Goal: Information Seeking & Learning: Find specific fact

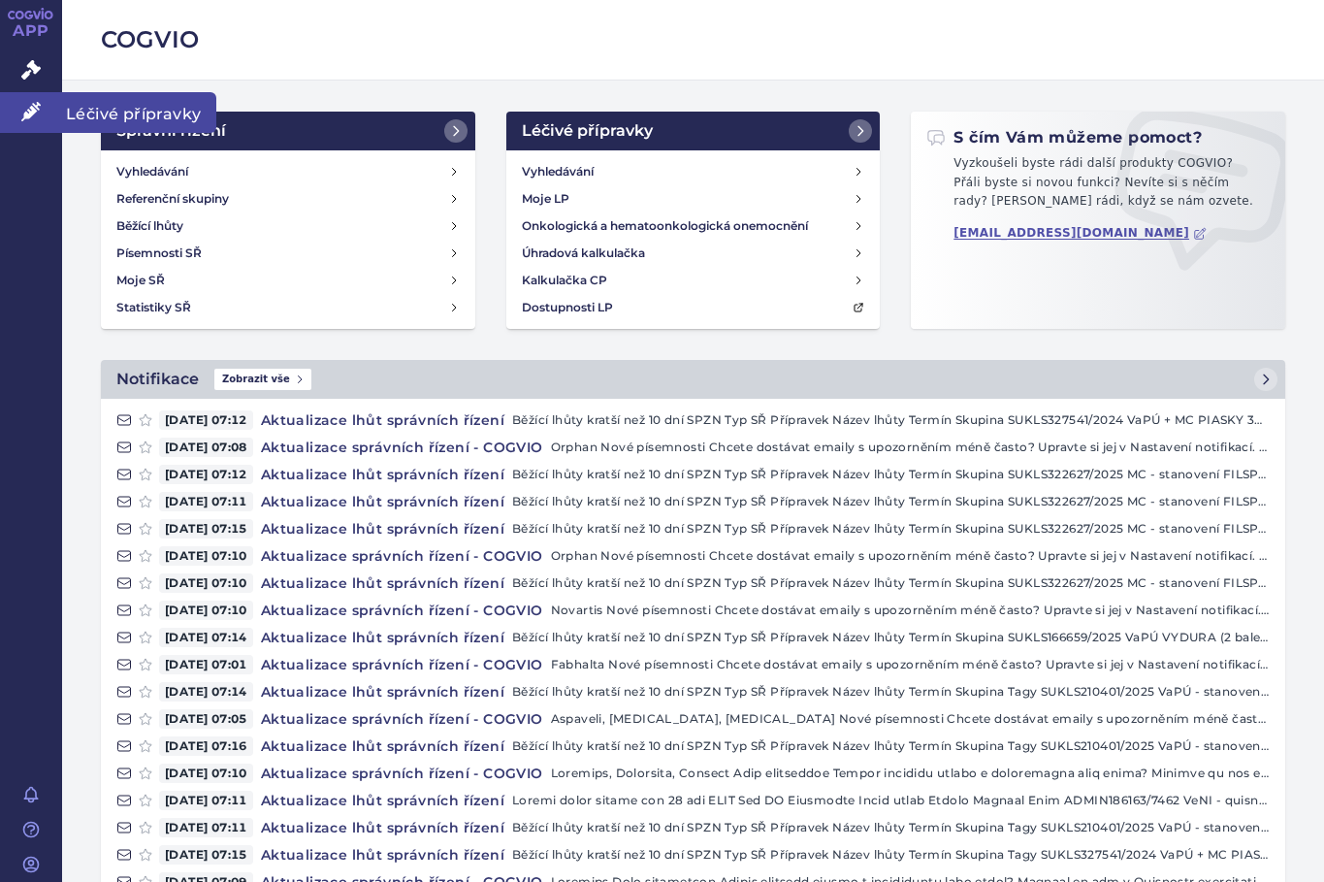
click at [29, 112] on icon at bounding box center [30, 111] width 19 height 19
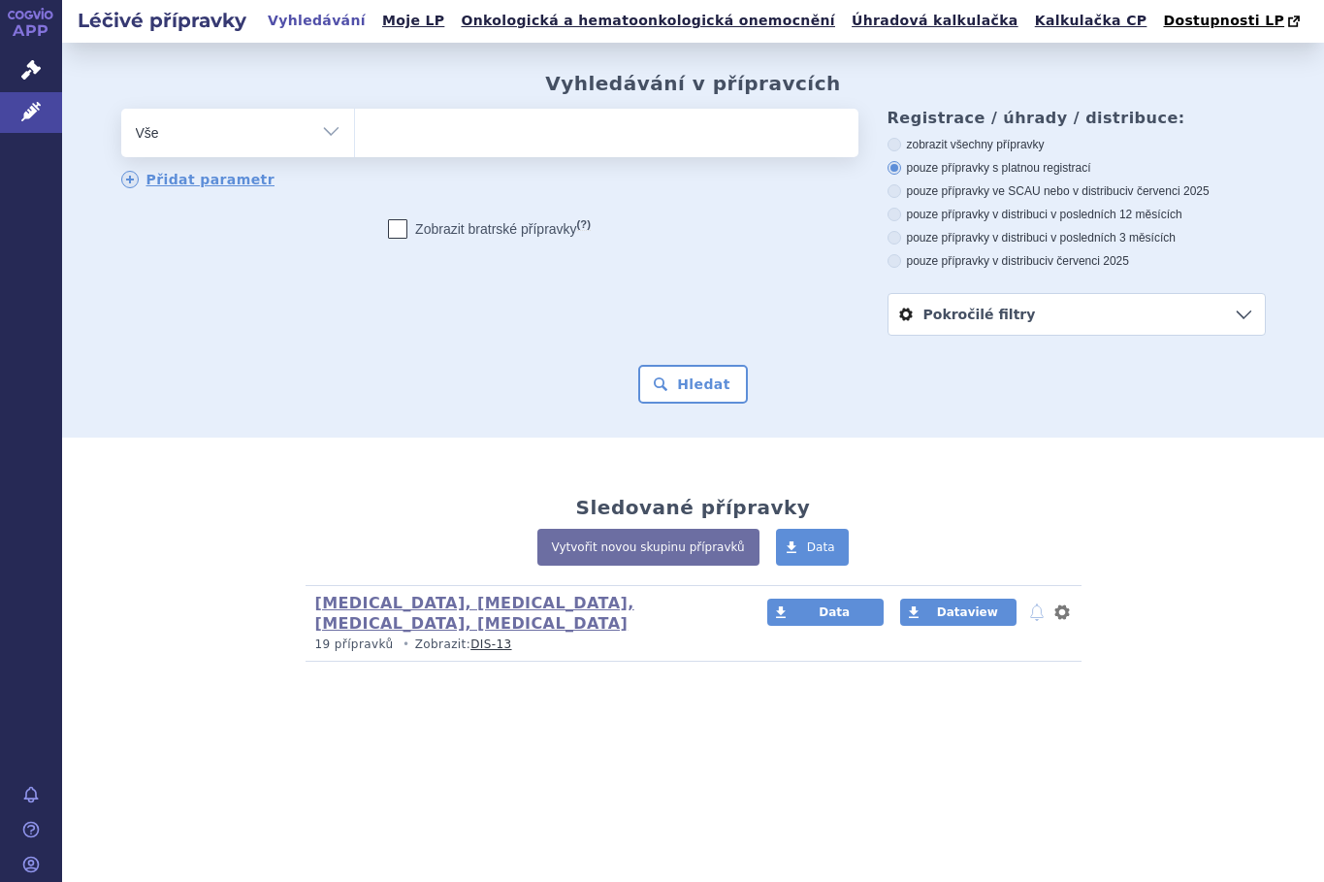
click at [509, 134] on ul at bounding box center [606, 129] width 503 height 41
click at [355, 134] on select at bounding box center [354, 132] width 1 height 49
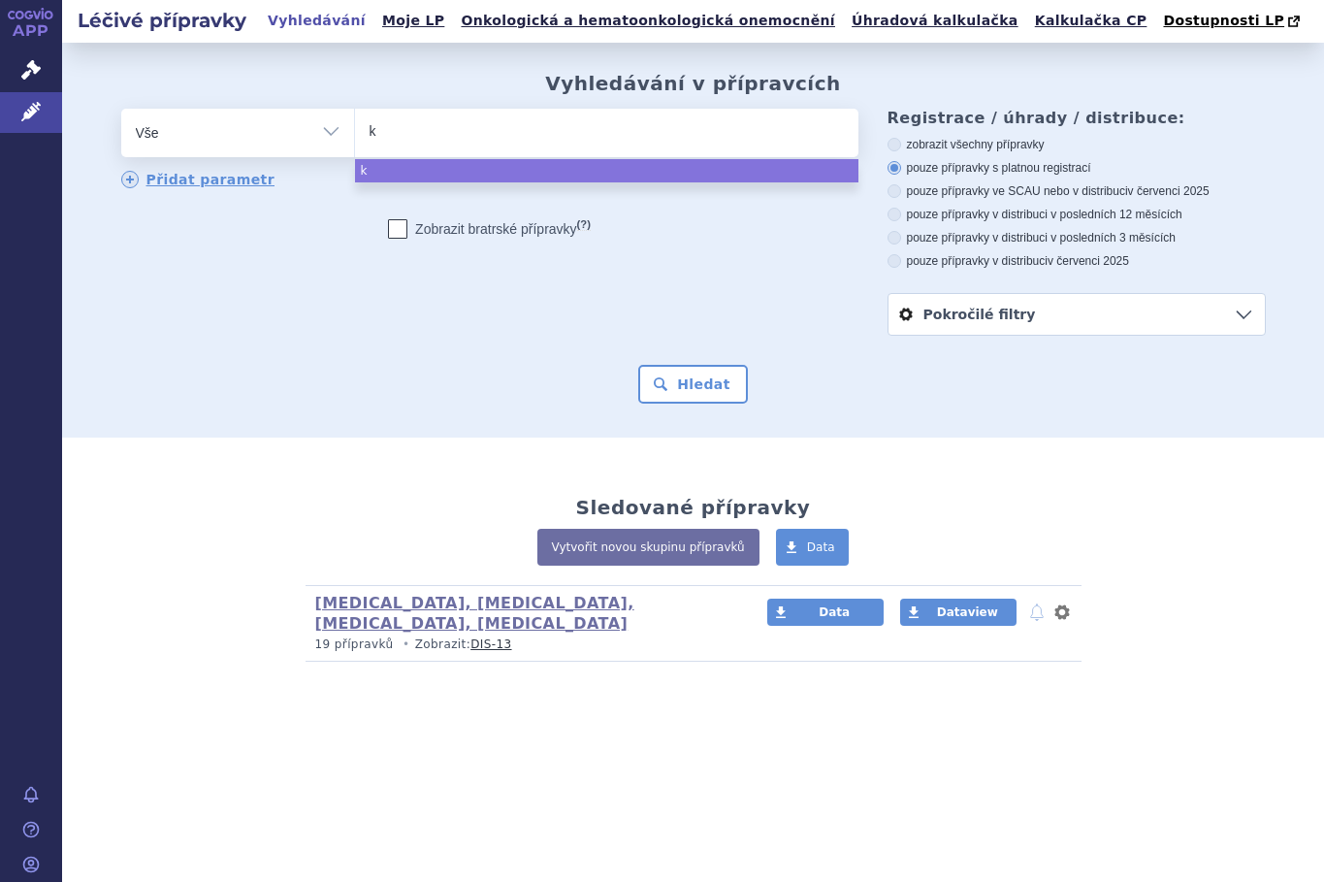
type input "ki"
type input "kis"
type input "kisqa"
type input "kisqali"
select select "kisqali"
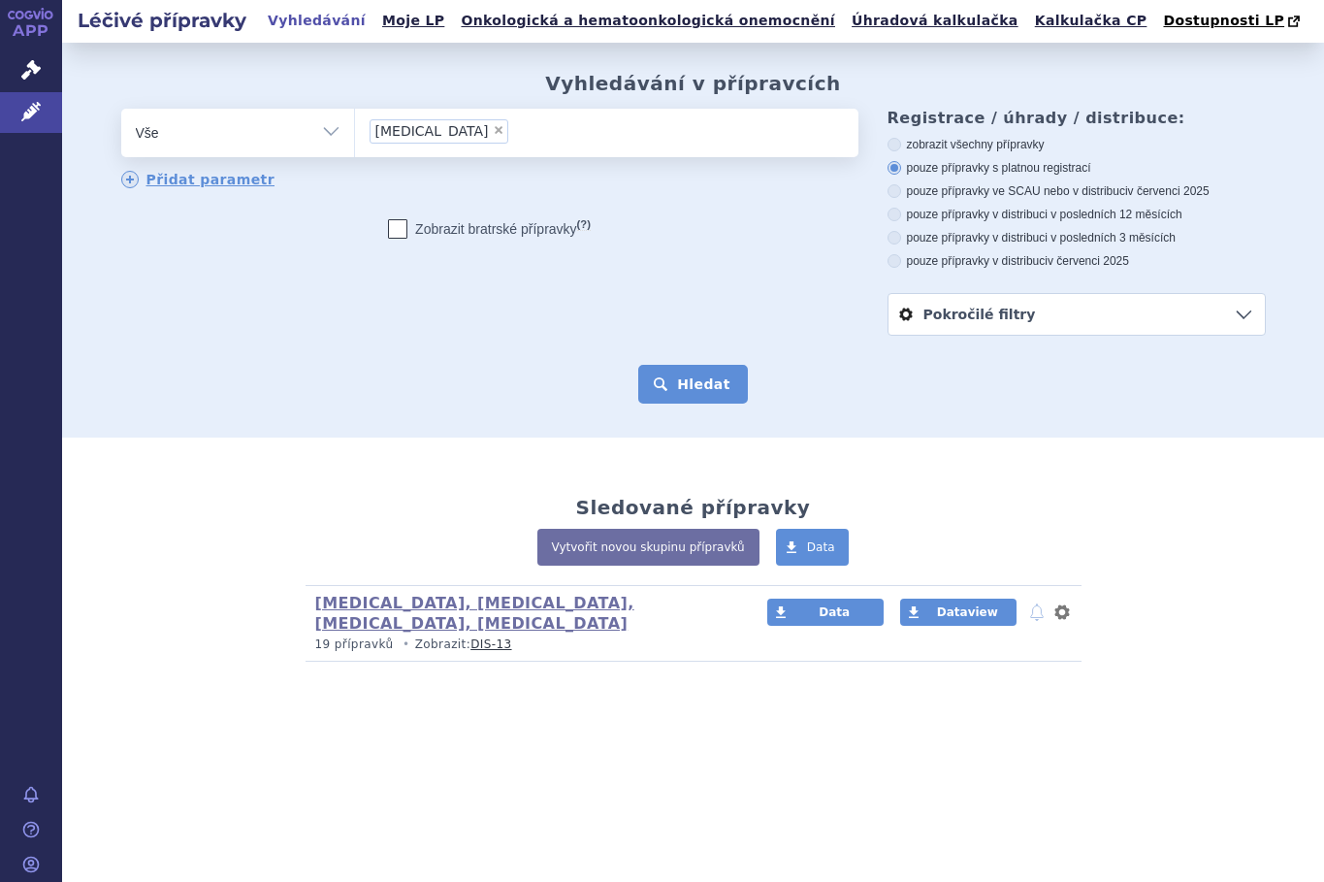
click at [670, 381] on button "Hledat" at bounding box center [693, 384] width 110 height 39
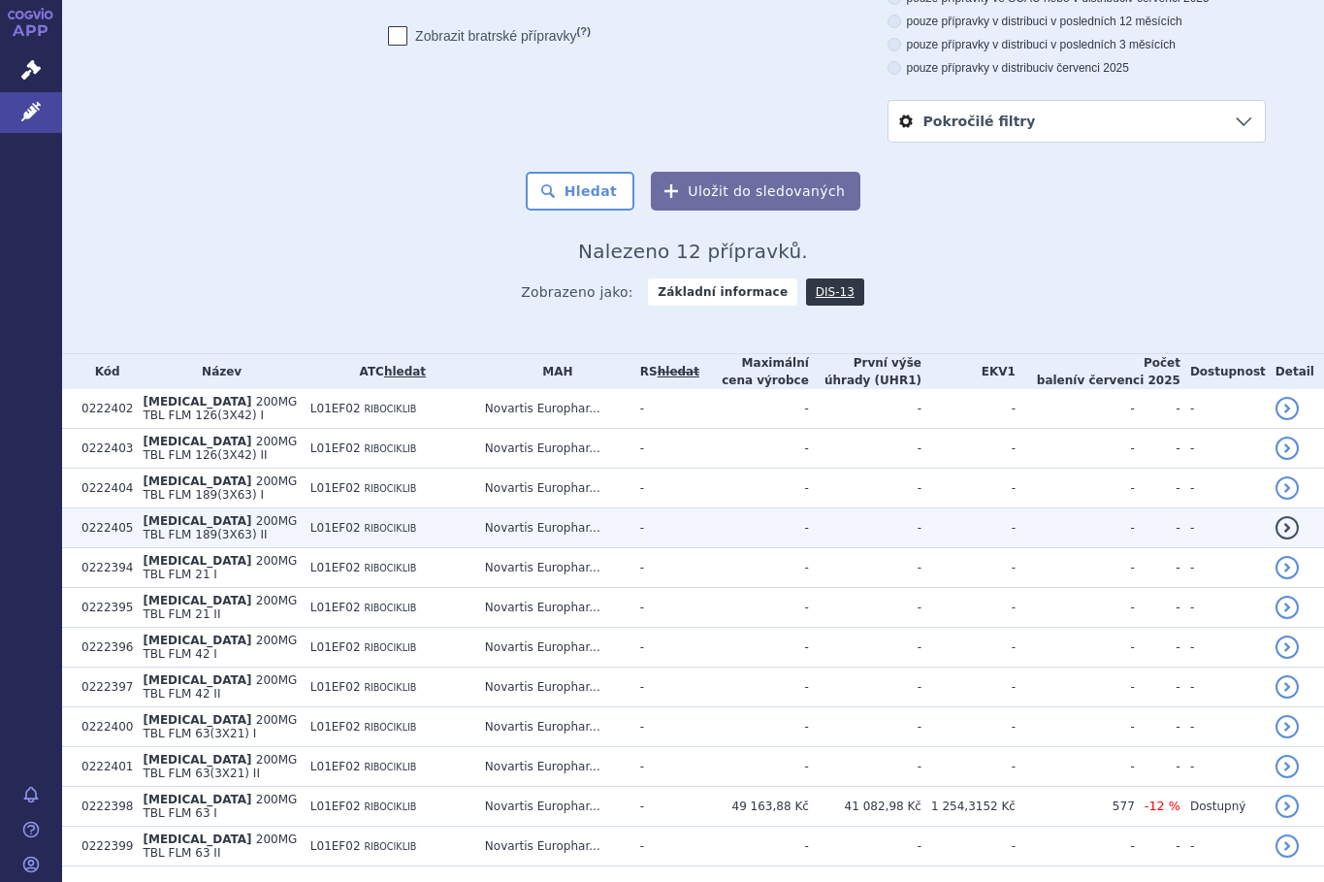
scroll to position [234, 0]
